Goal: Information Seeking & Learning: Learn about a topic

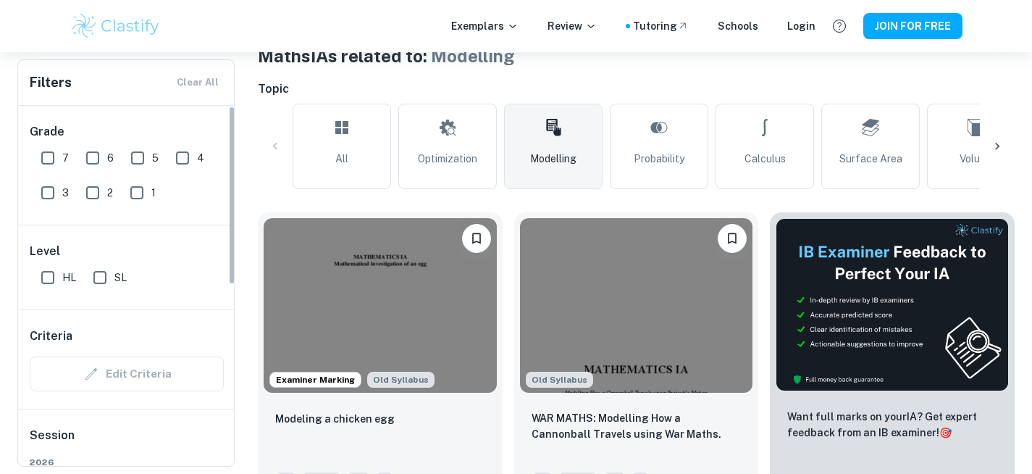
scroll to position [300, 0]
click at [49, 160] on input "7" at bounding box center [47, 157] width 29 height 29
checkbox input "true"
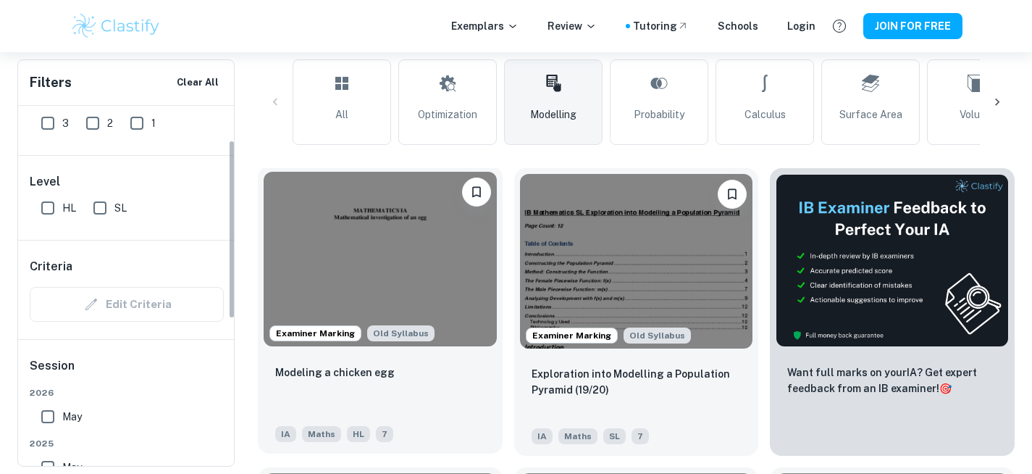
scroll to position [385, 0]
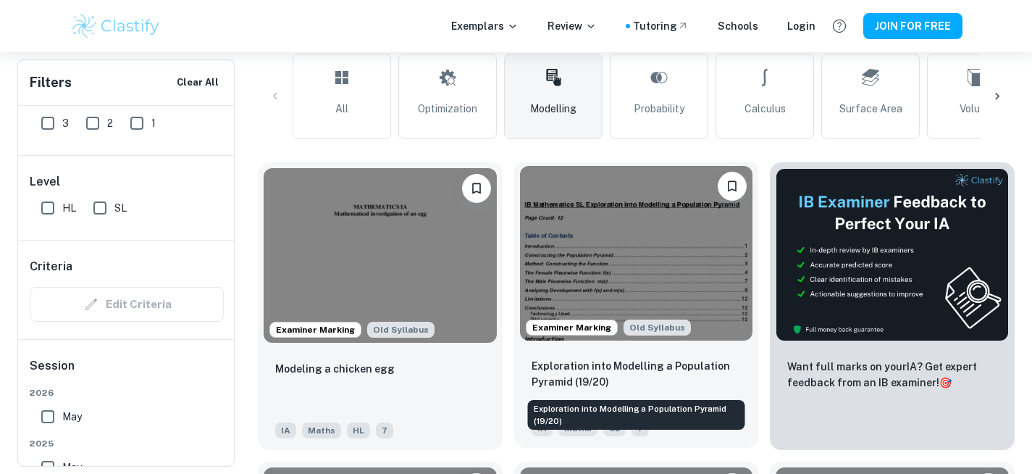
click at [657, 374] on p "Exploration into Modelling a Population Pyramid (19/20)" at bounding box center [636, 374] width 210 height 32
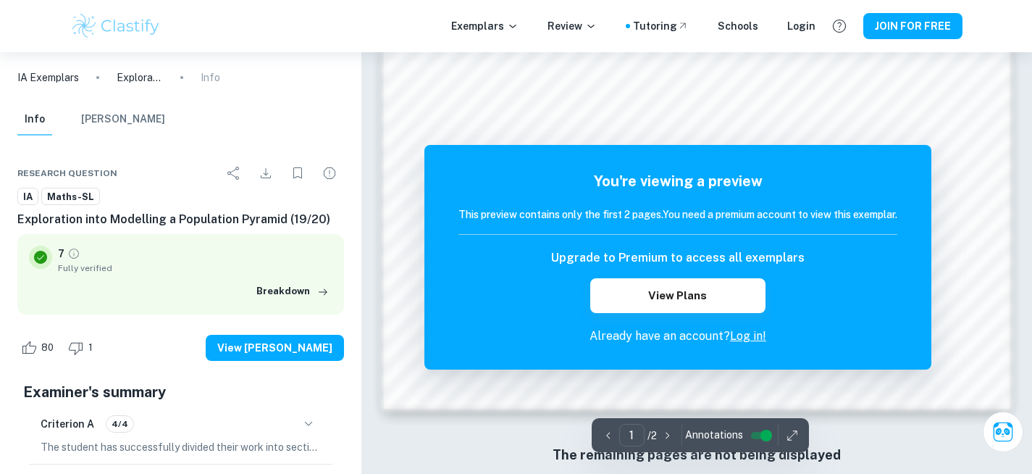
scroll to position [1319, 0]
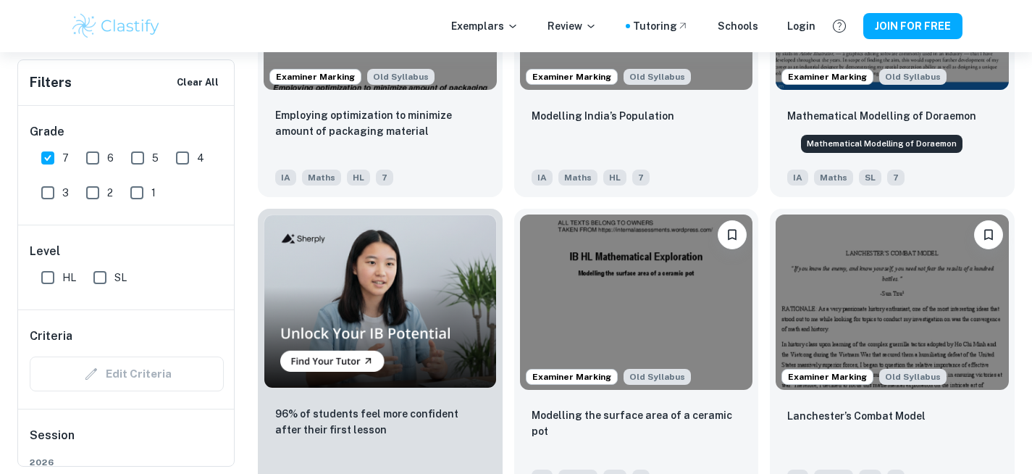
scroll to position [1017, 0]
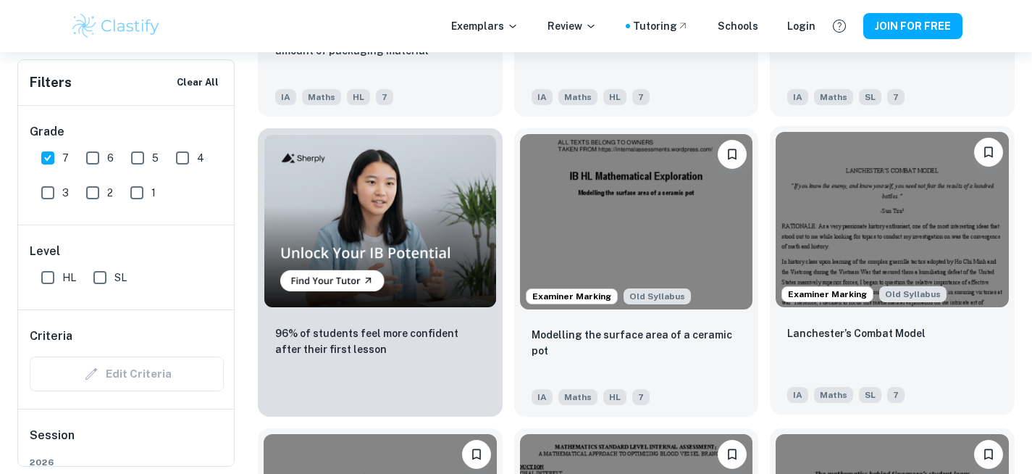
click at [876, 235] on img at bounding box center [891, 219] width 233 height 175
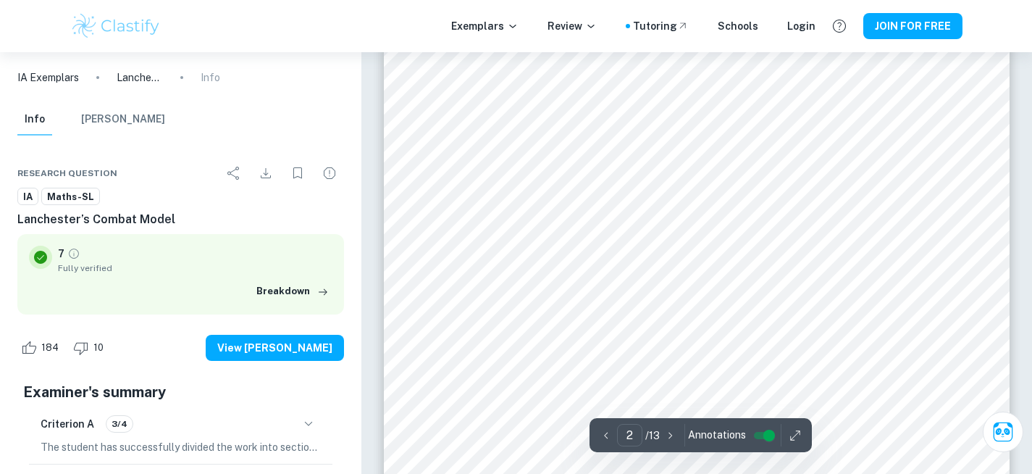
type input "1"
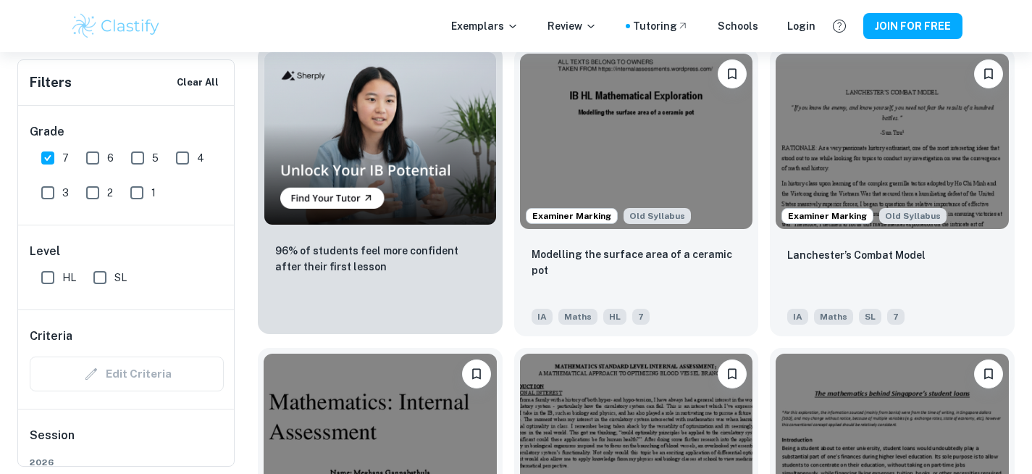
scroll to position [1442, 0]
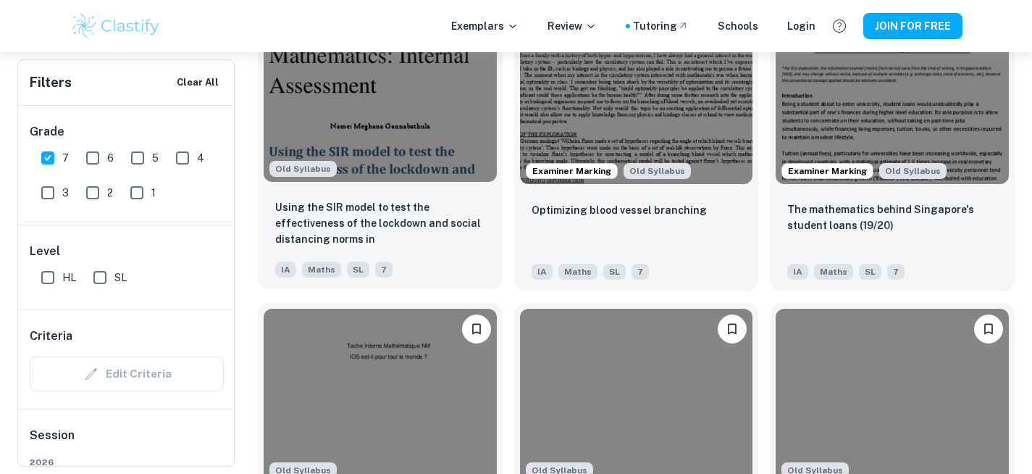
click at [419, 194] on div "Using the SIR model to test the effectiveness of the lockdown and social distan…" at bounding box center [380, 238] width 245 height 101
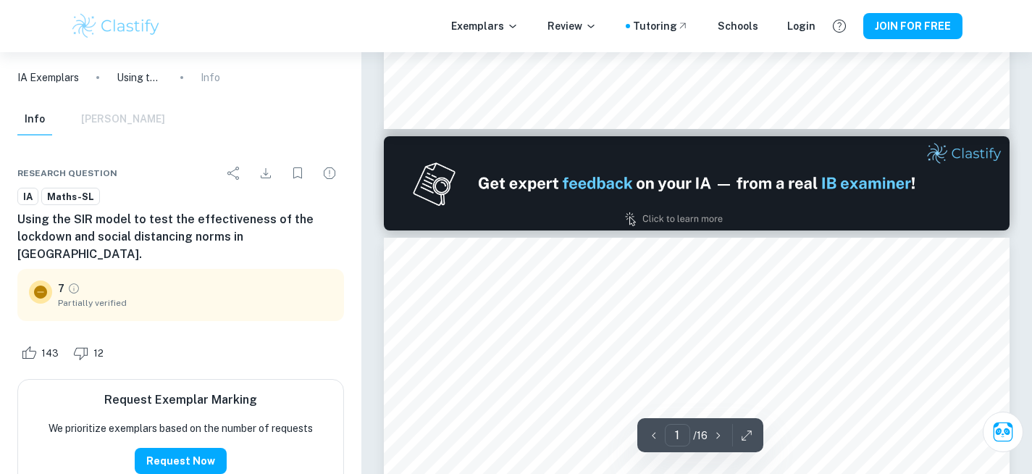
type input "2"
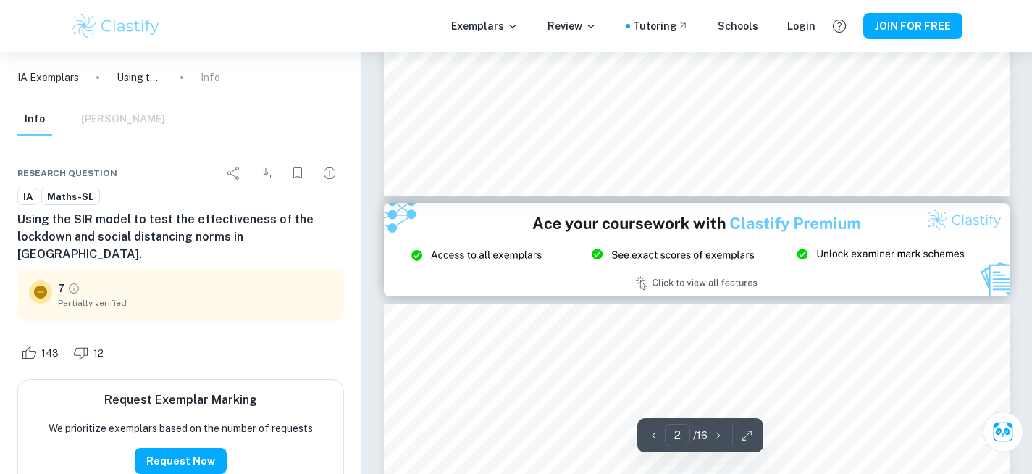
scroll to position [1652, 0]
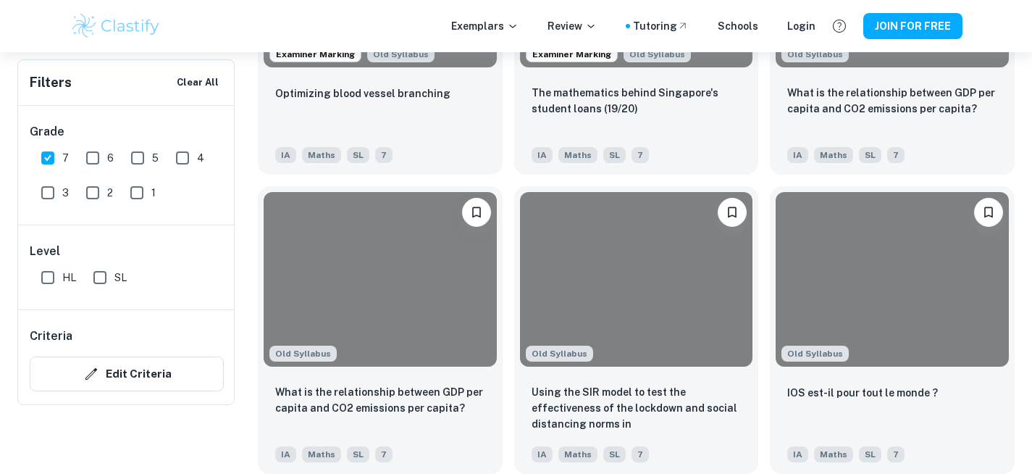
scroll to position [221, 0]
